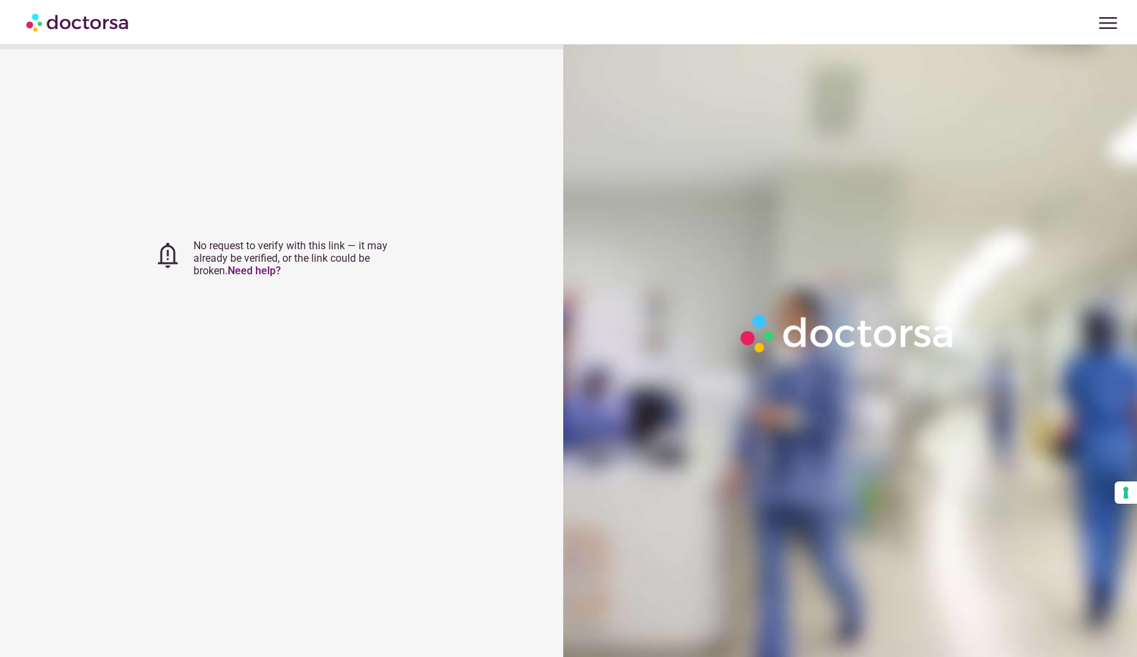
click at [1101, 26] on span "menu" at bounding box center [1107, 23] width 25 height 25
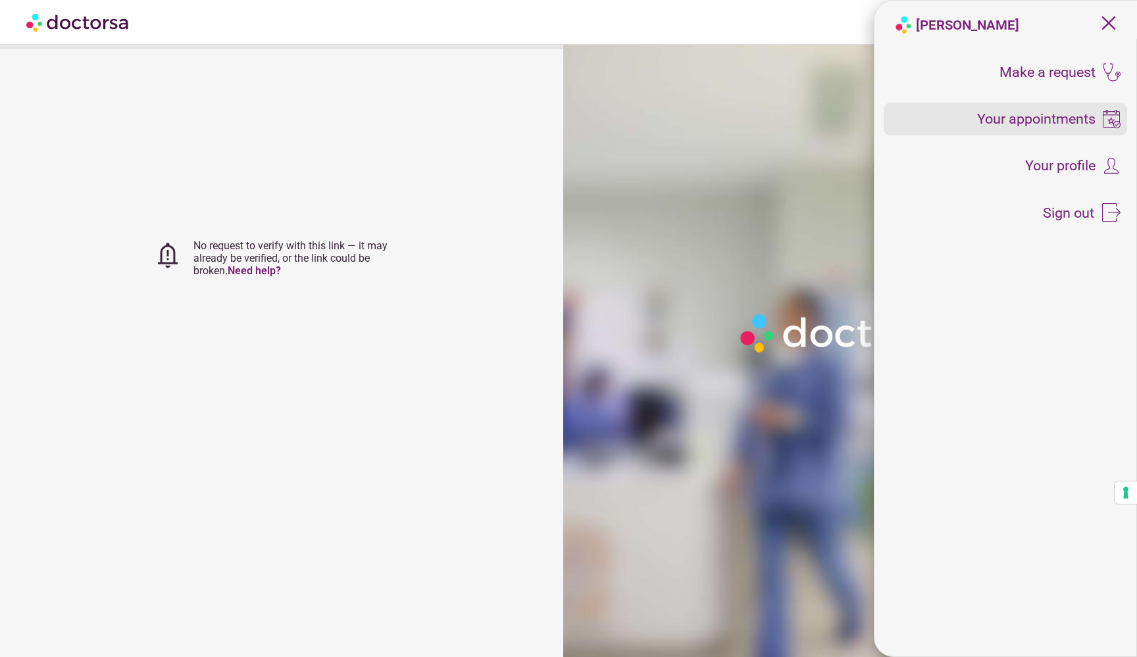
click at [1035, 123] on span "Your appointments" at bounding box center [1036, 119] width 118 height 14
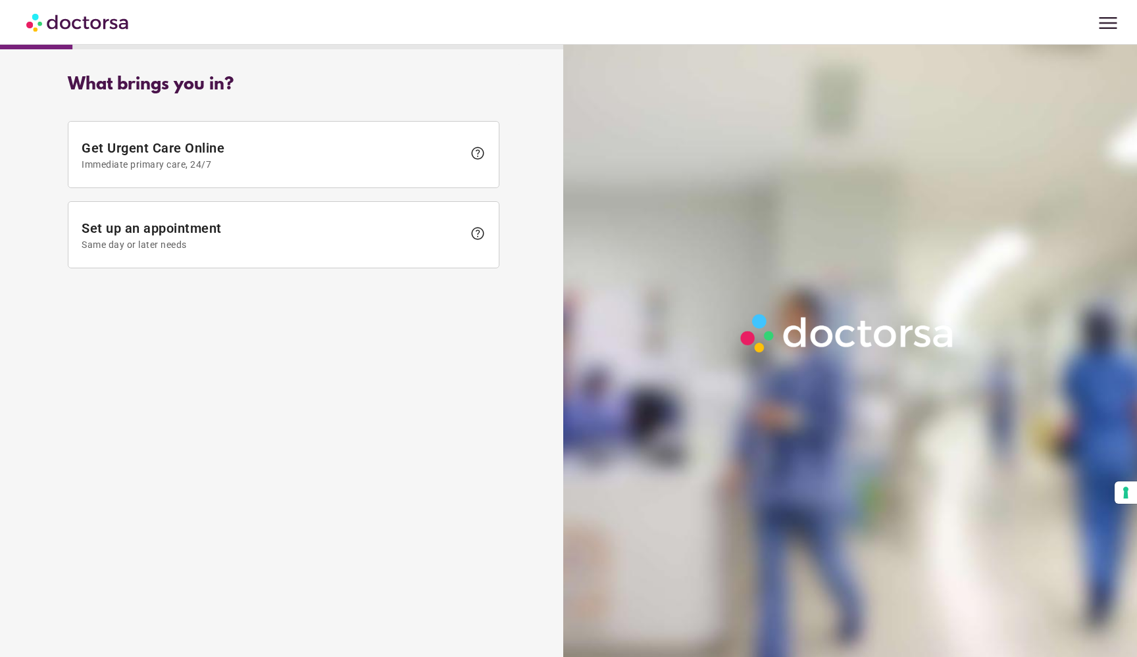
click at [1110, 24] on span "menu" at bounding box center [1107, 23] width 25 height 25
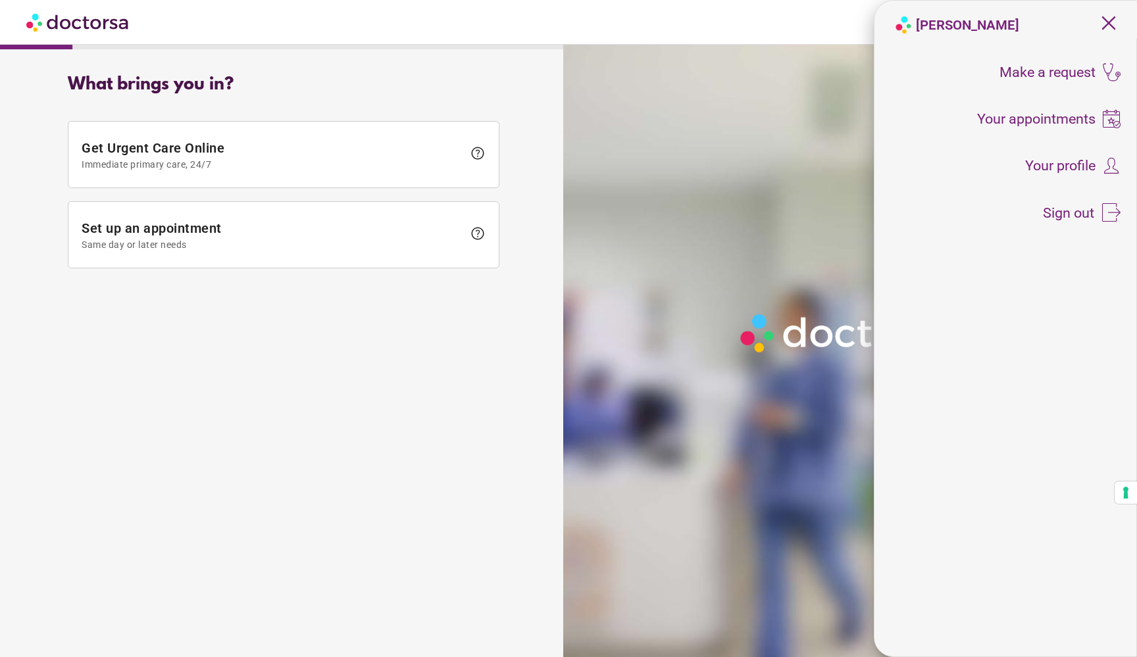
click at [1115, 19] on span "close" at bounding box center [1108, 23] width 25 height 25
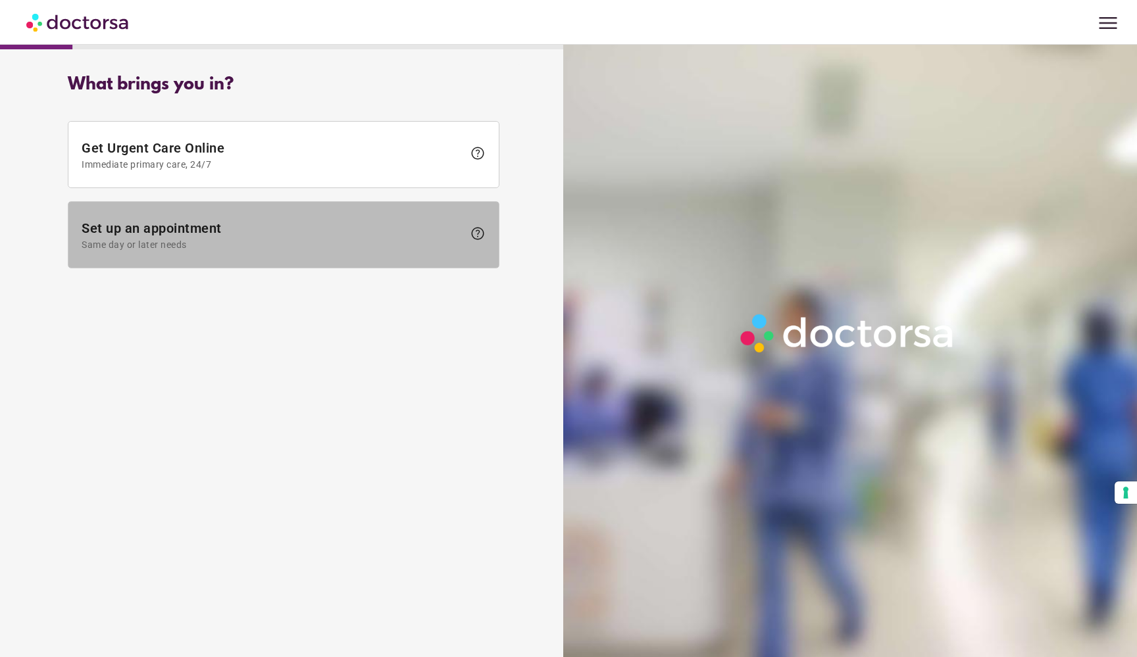
click at [226, 218] on span at bounding box center [283, 235] width 430 height 66
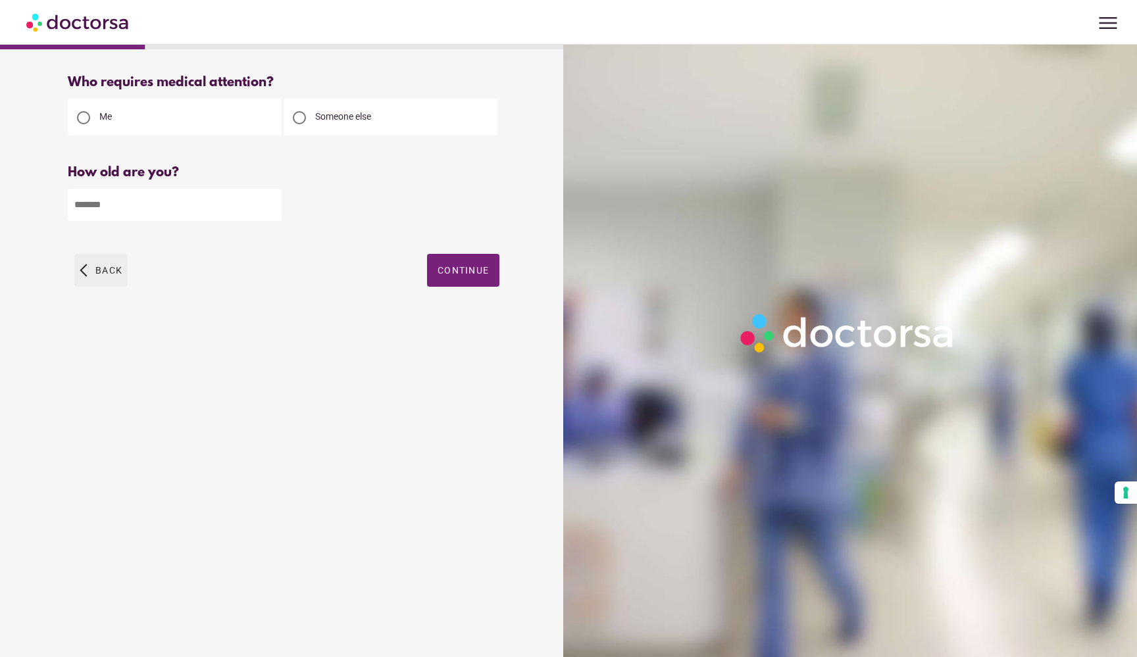
click at [111, 264] on span "button" at bounding box center [100, 270] width 53 height 33
